Goal: Task Accomplishment & Management: Use online tool/utility

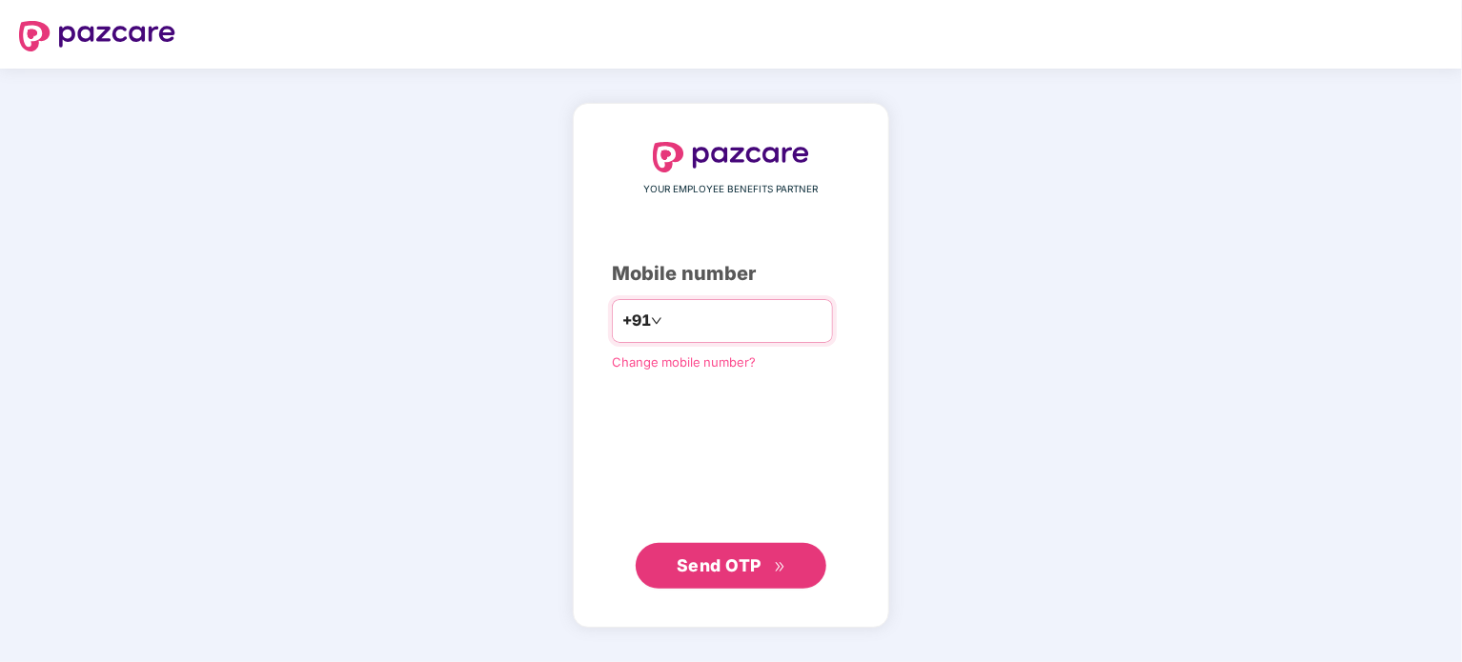
click at [734, 325] on input "number" at bounding box center [744, 321] width 156 height 30
type input "**********"
click at [713, 564] on span "Send OTP" at bounding box center [719, 565] width 85 height 20
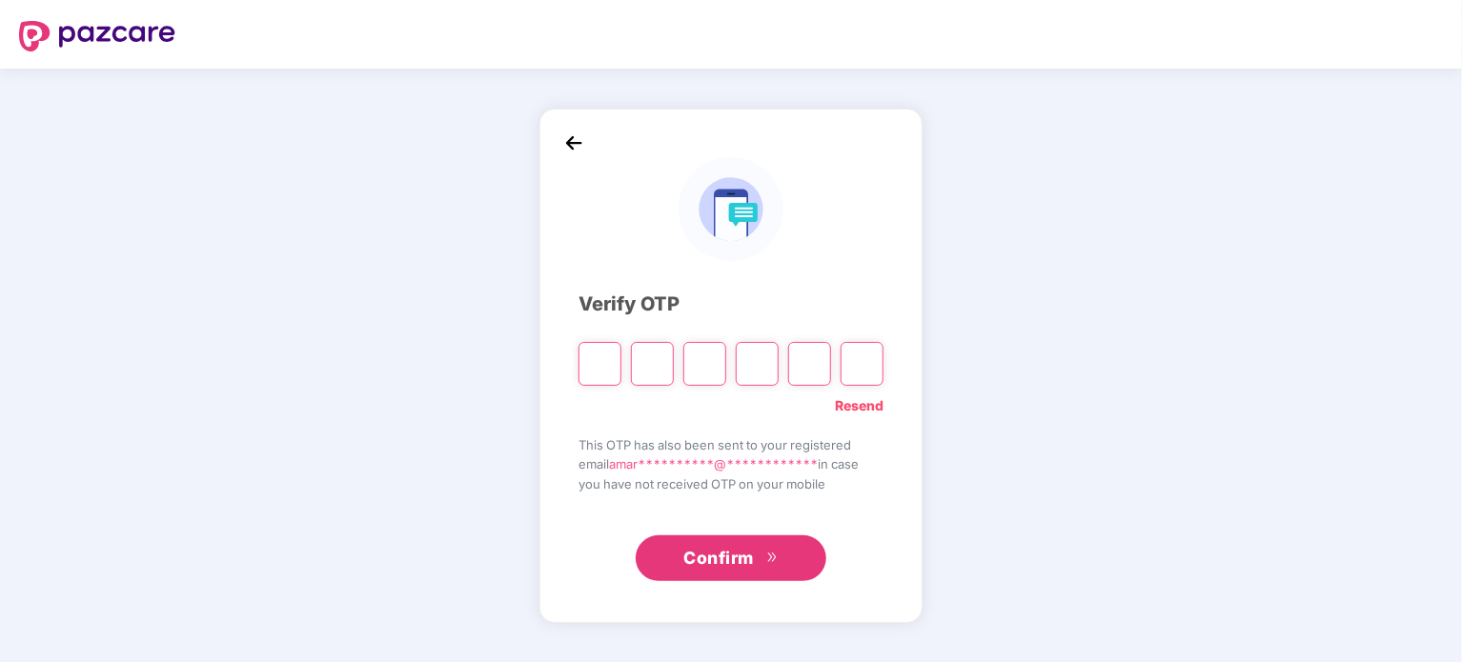
paste input "*"
type input "*"
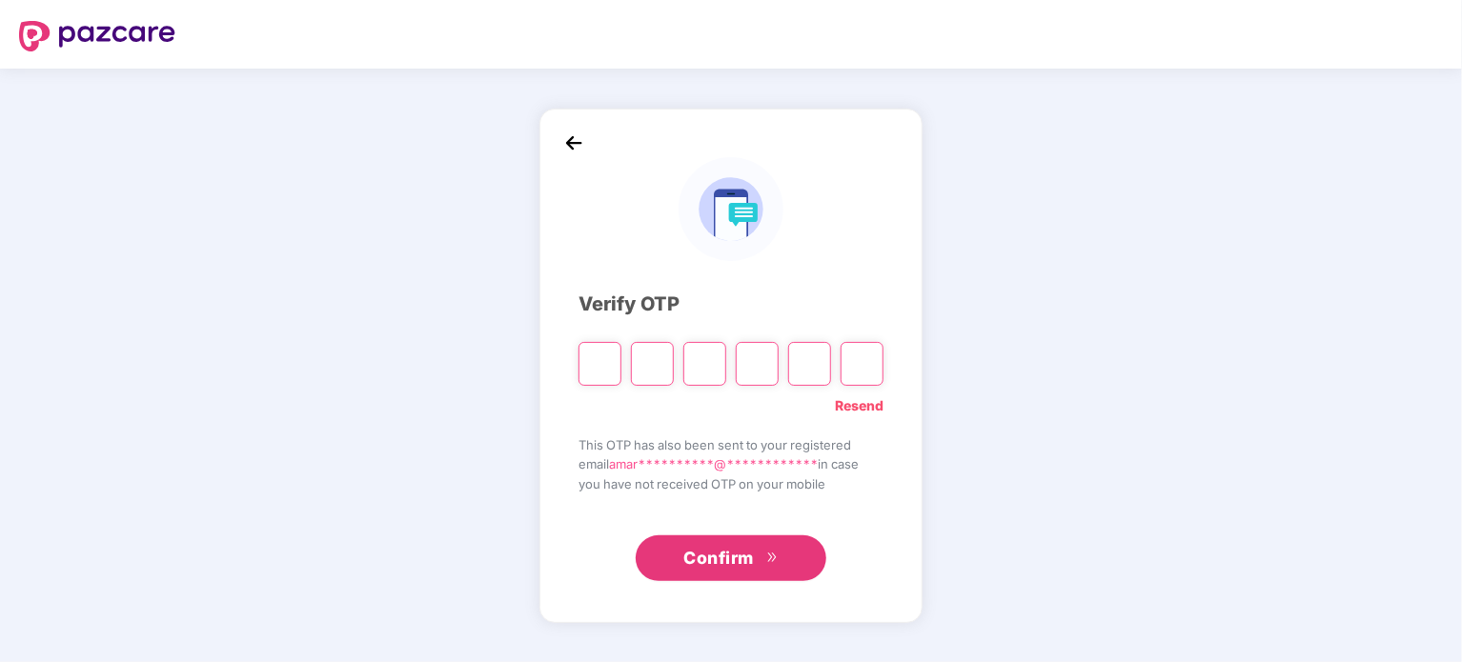
type input "*"
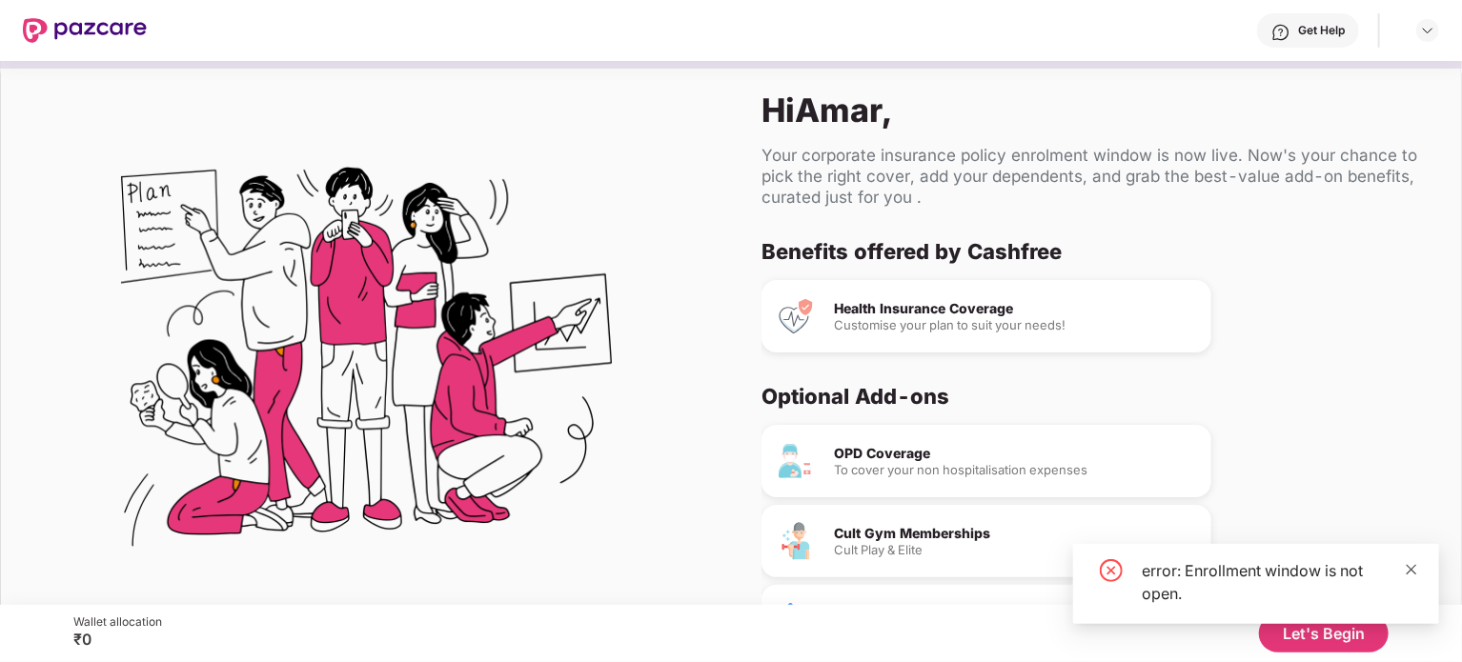
click at [1416, 567] on icon "close" at bounding box center [1411, 569] width 13 height 13
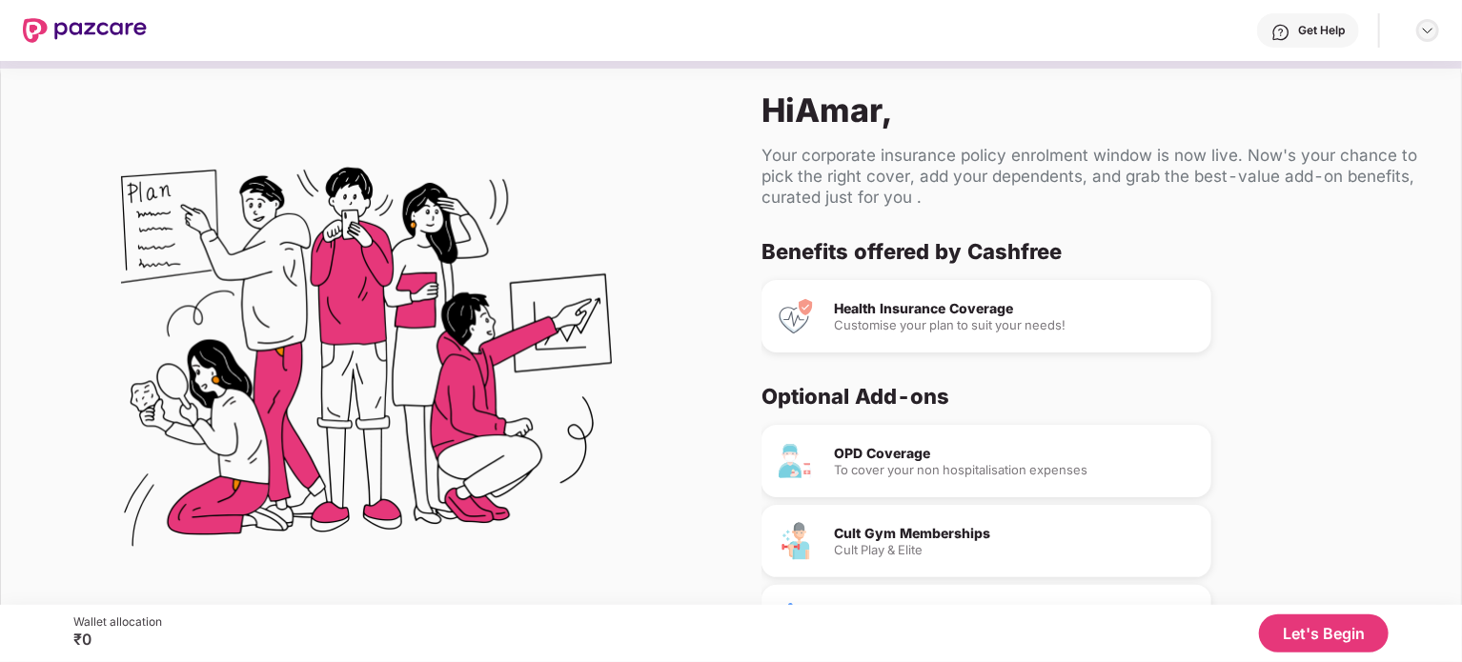
click at [1431, 26] on img at bounding box center [1427, 30] width 15 height 15
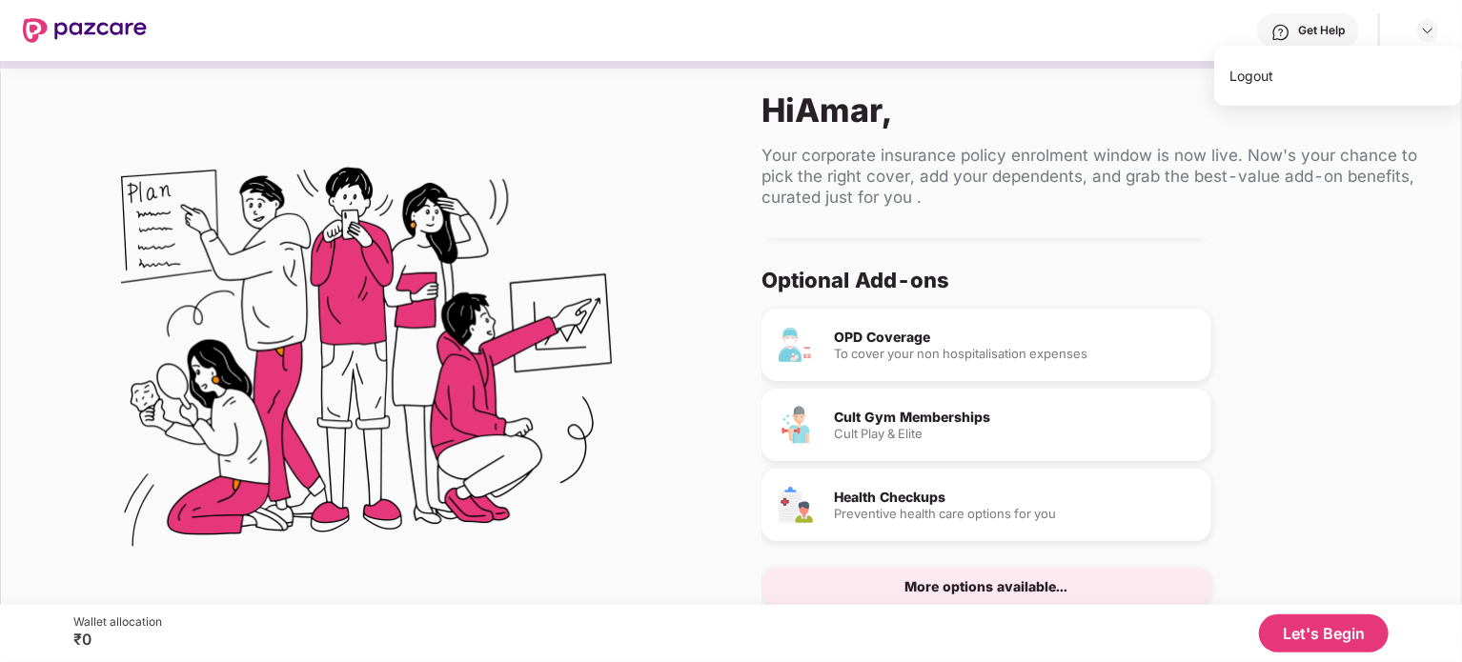
click at [1345, 632] on button "Let's Begin" at bounding box center [1324, 634] width 130 height 38
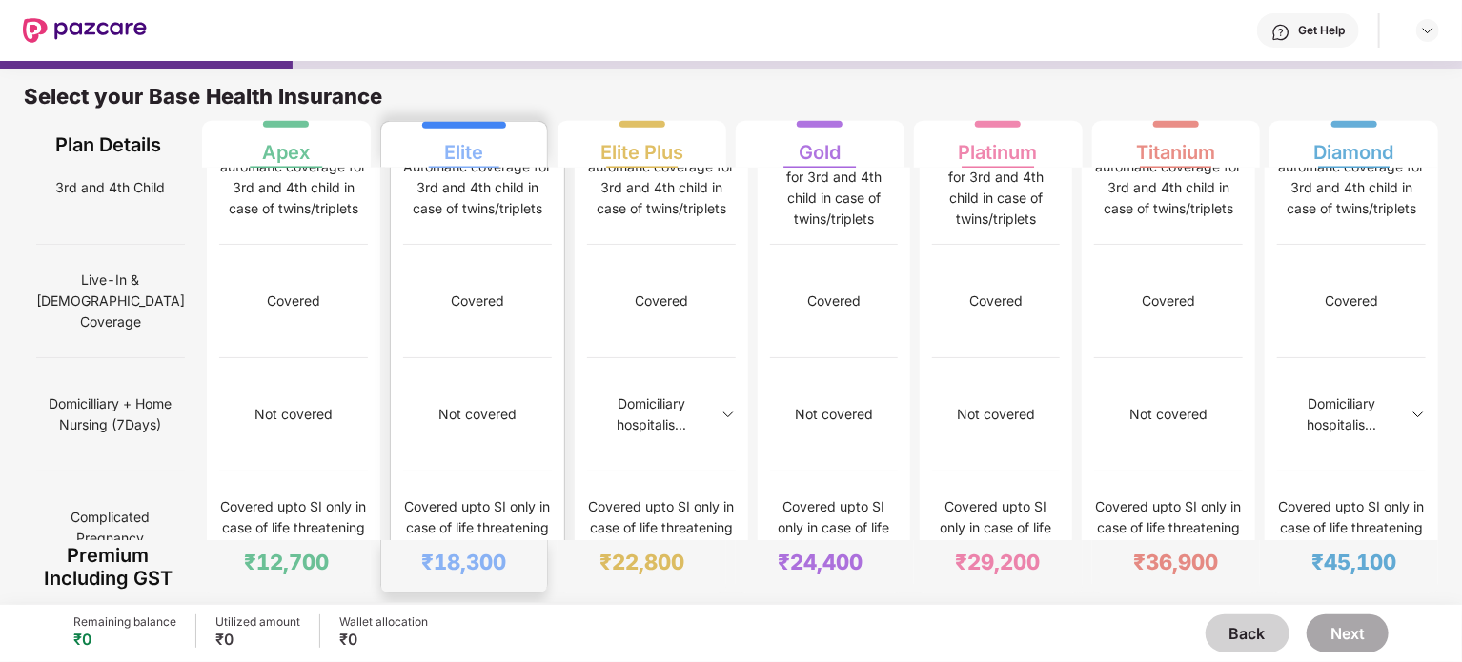
click at [304, 610] on div "Up to 5k within maternity limit on IPD basis" at bounding box center [293, 641] width 149 height 63
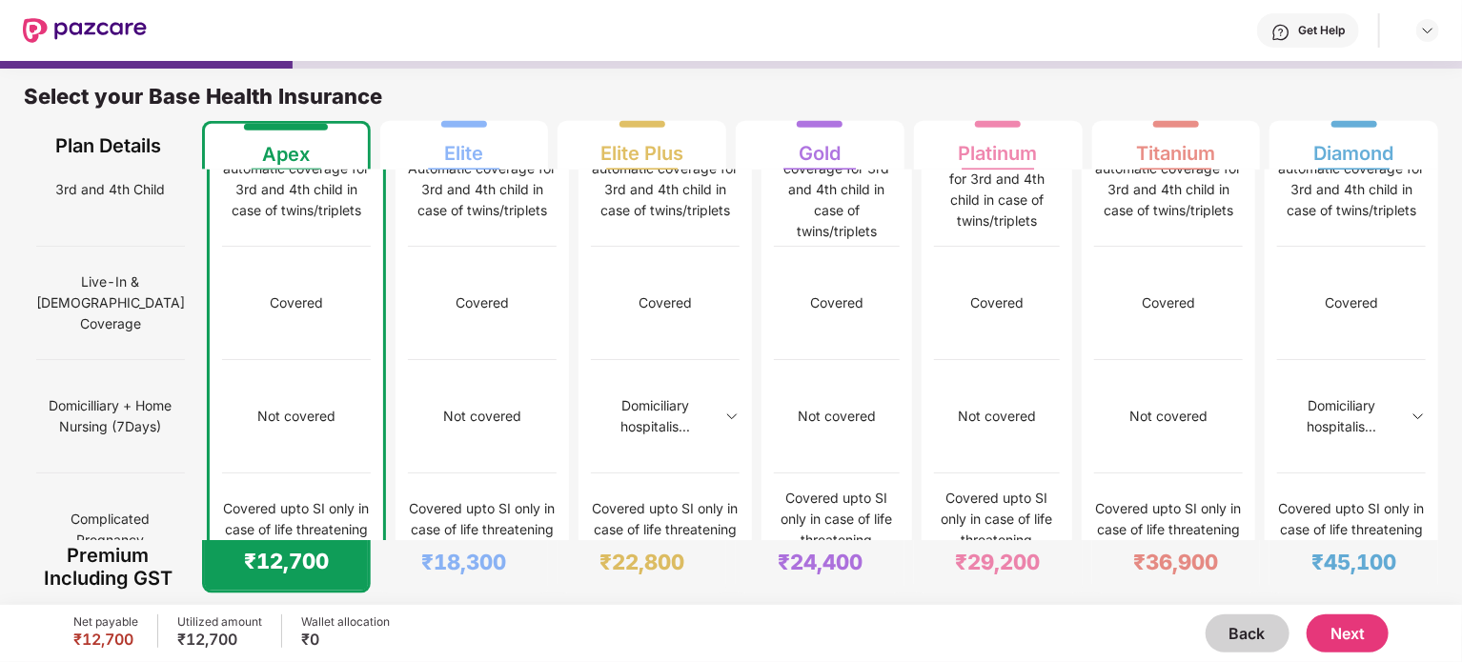
scroll to position [1171, 0]
